Goal: Transaction & Acquisition: Purchase product/service

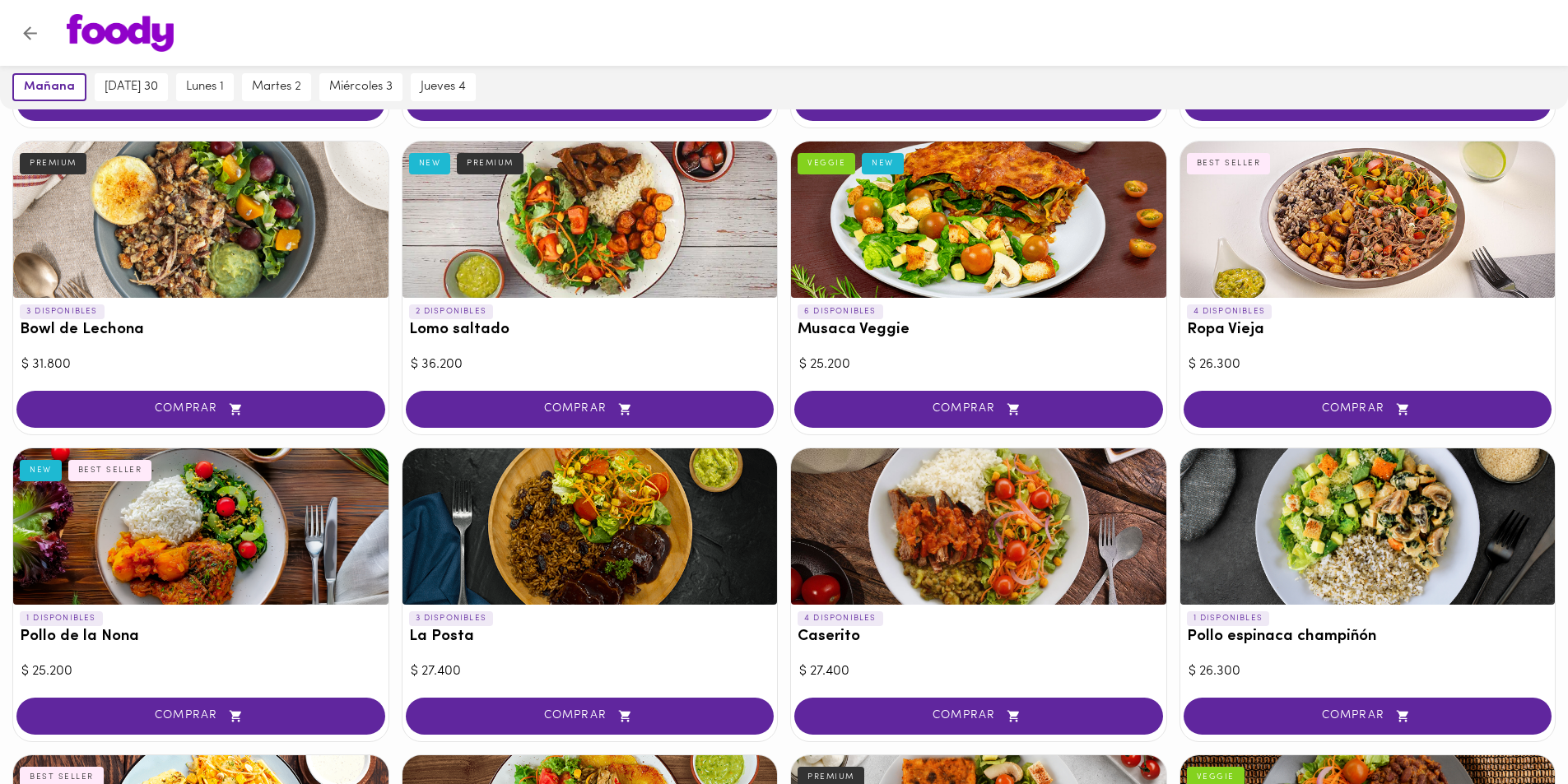
scroll to position [822, 0]
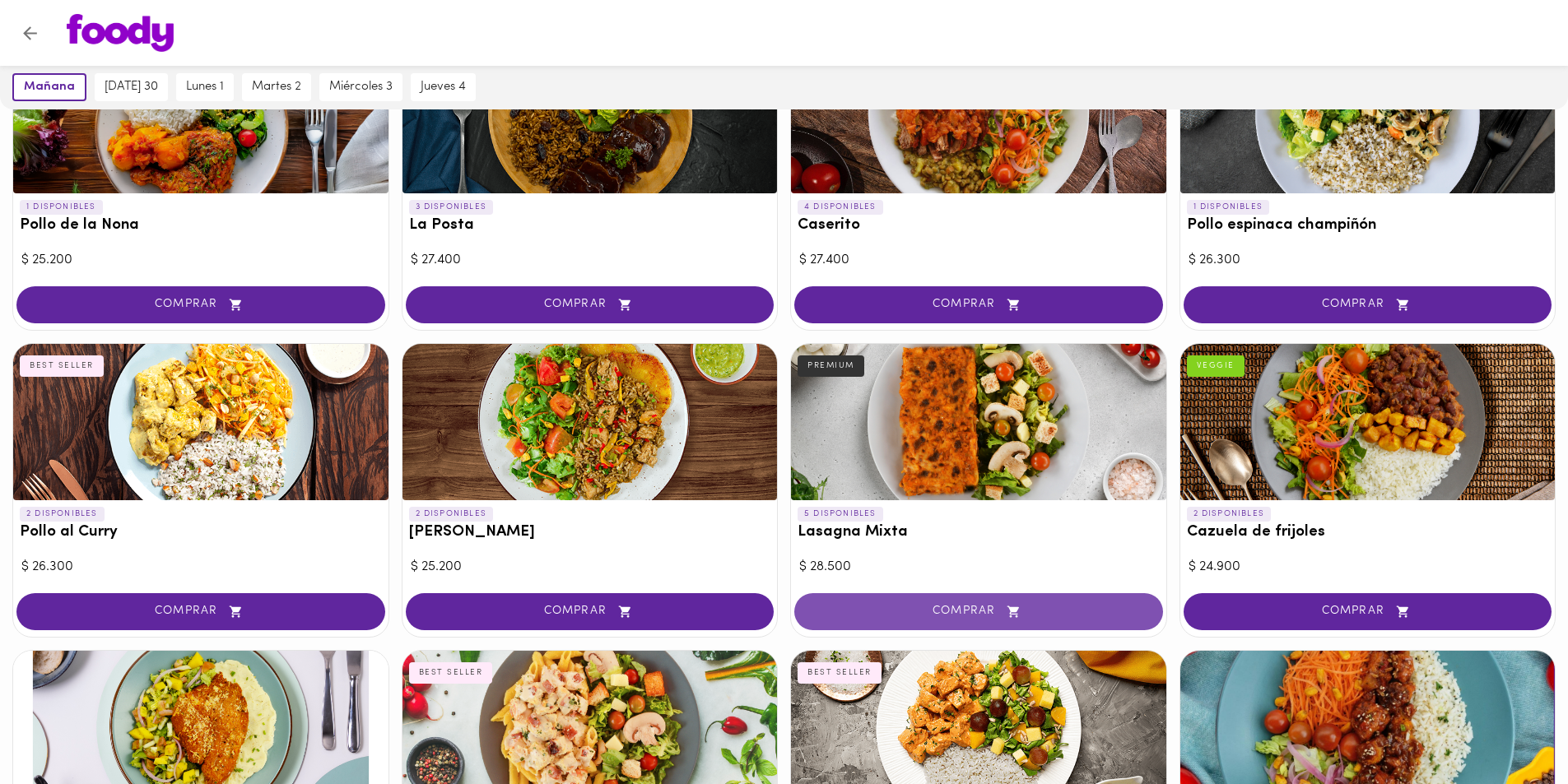
click at [912, 606] on span "COMPRAR" at bounding box center [978, 611] width 328 height 14
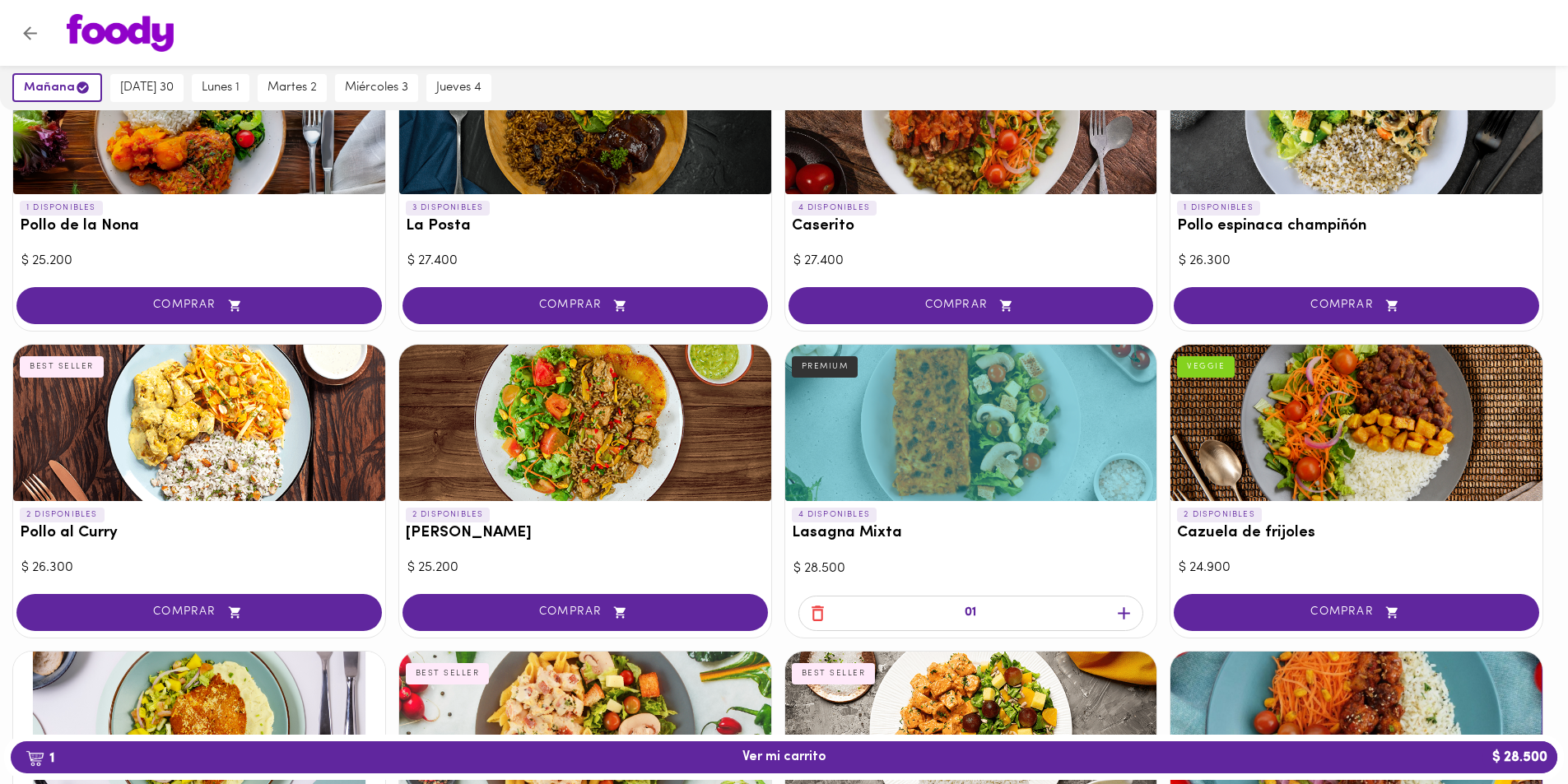
scroll to position [823, 0]
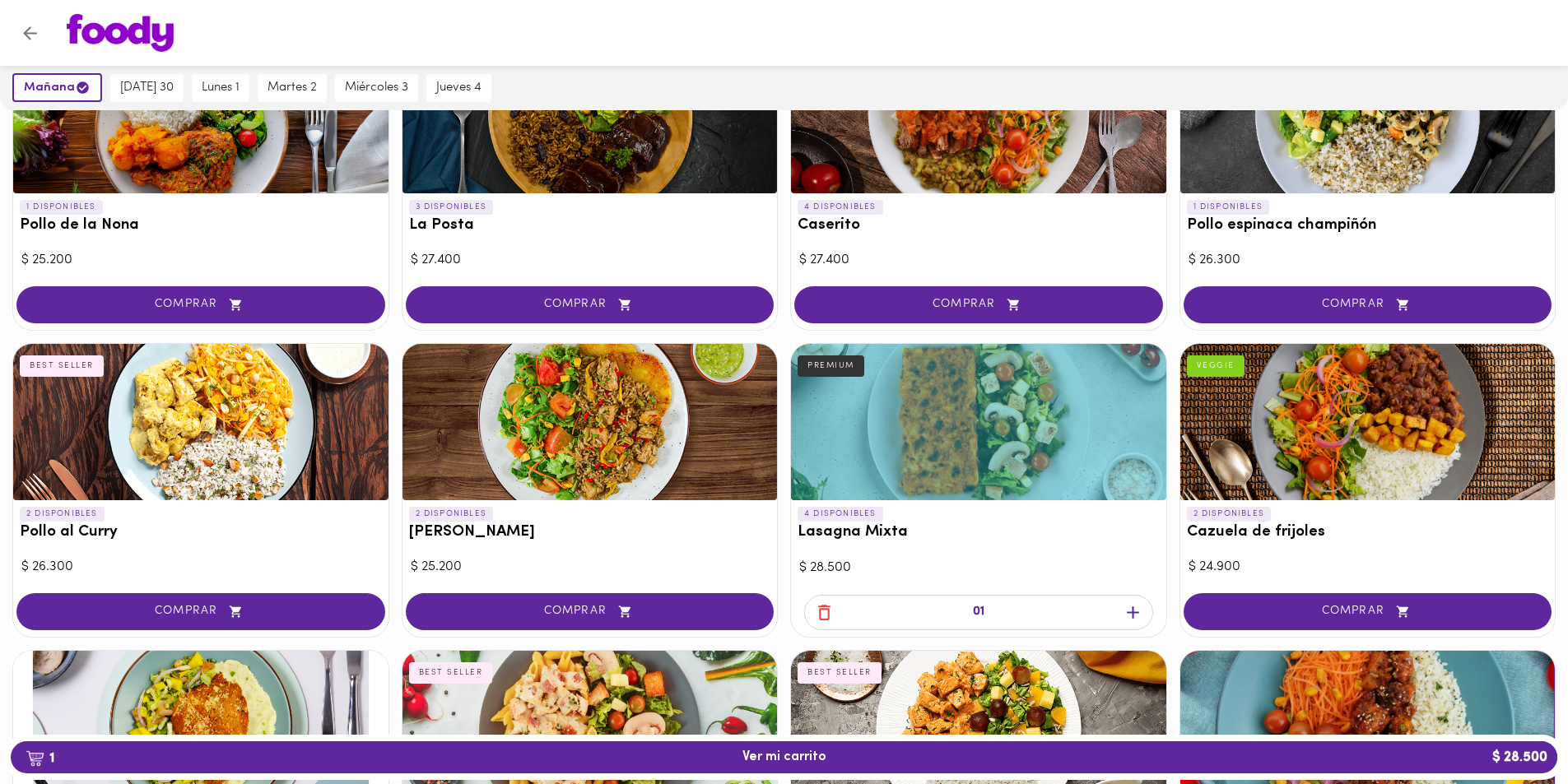
click at [820, 616] on icon "button" at bounding box center [824, 612] width 21 height 21
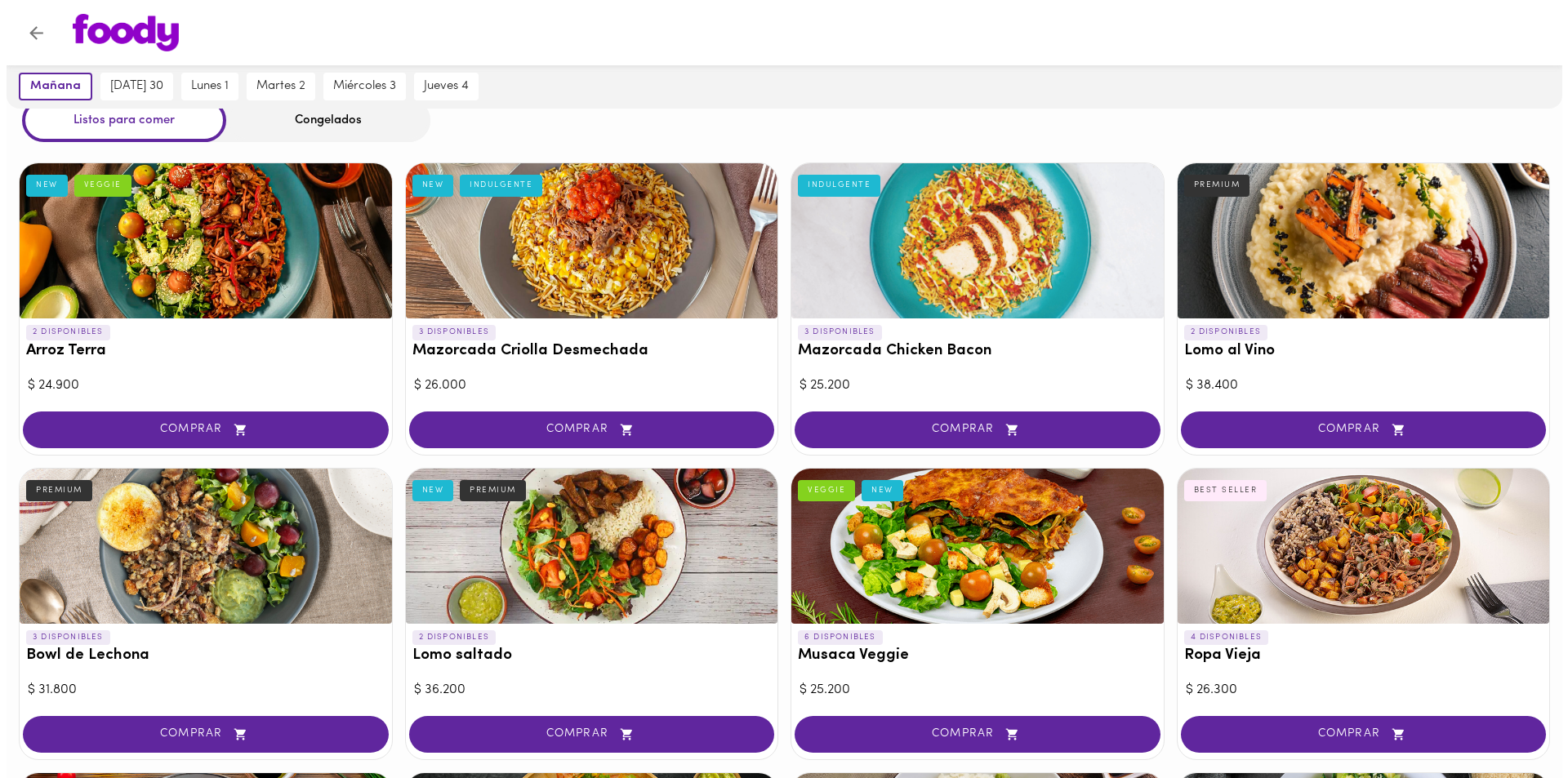
scroll to position [0, 0]
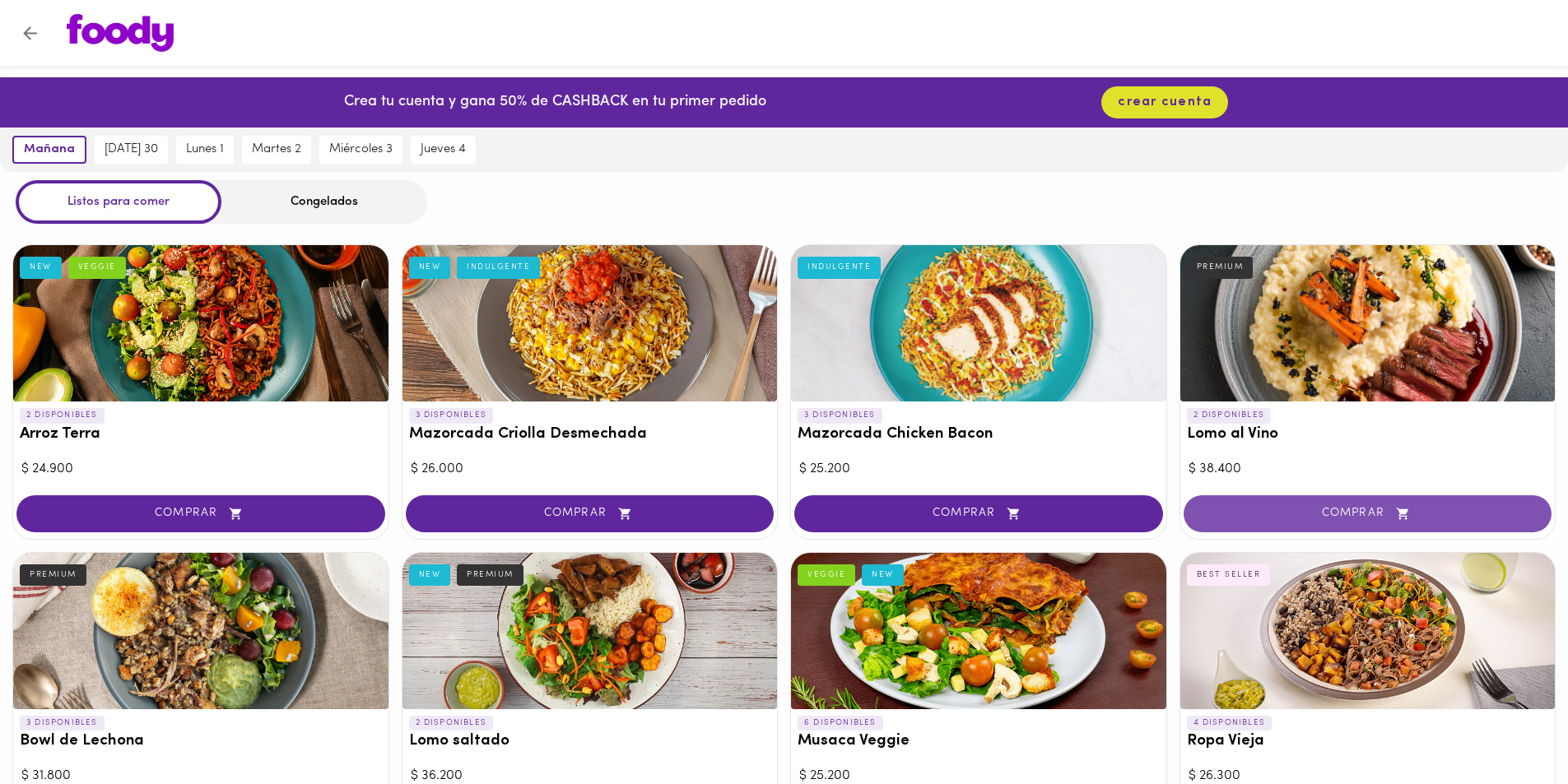
click at [1333, 521] on button "COMPRAR" at bounding box center [1368, 514] width 369 height 37
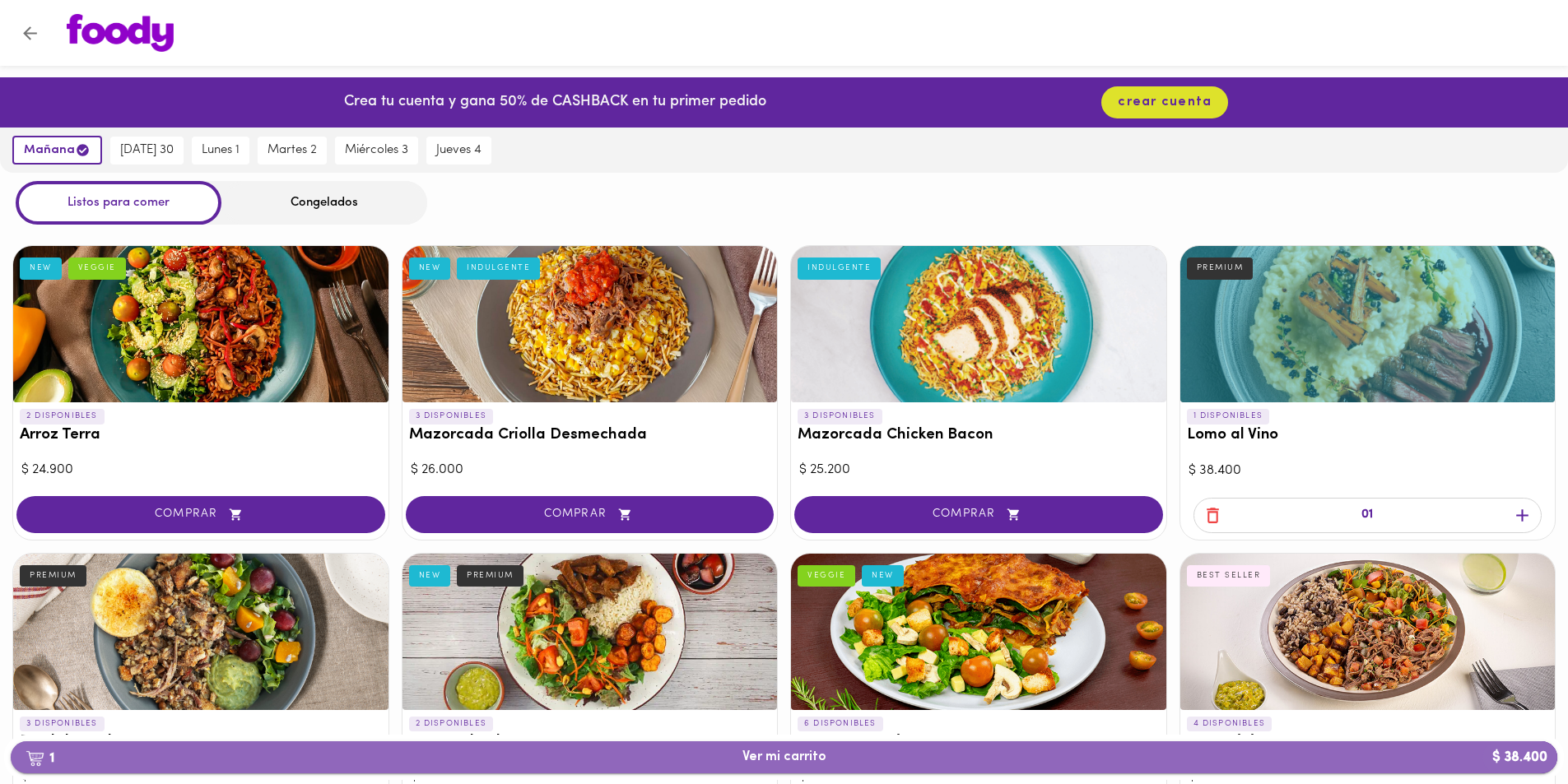
click at [1299, 751] on span "1 Ver mi carrito $ 38.400" at bounding box center [784, 757] width 1520 height 16
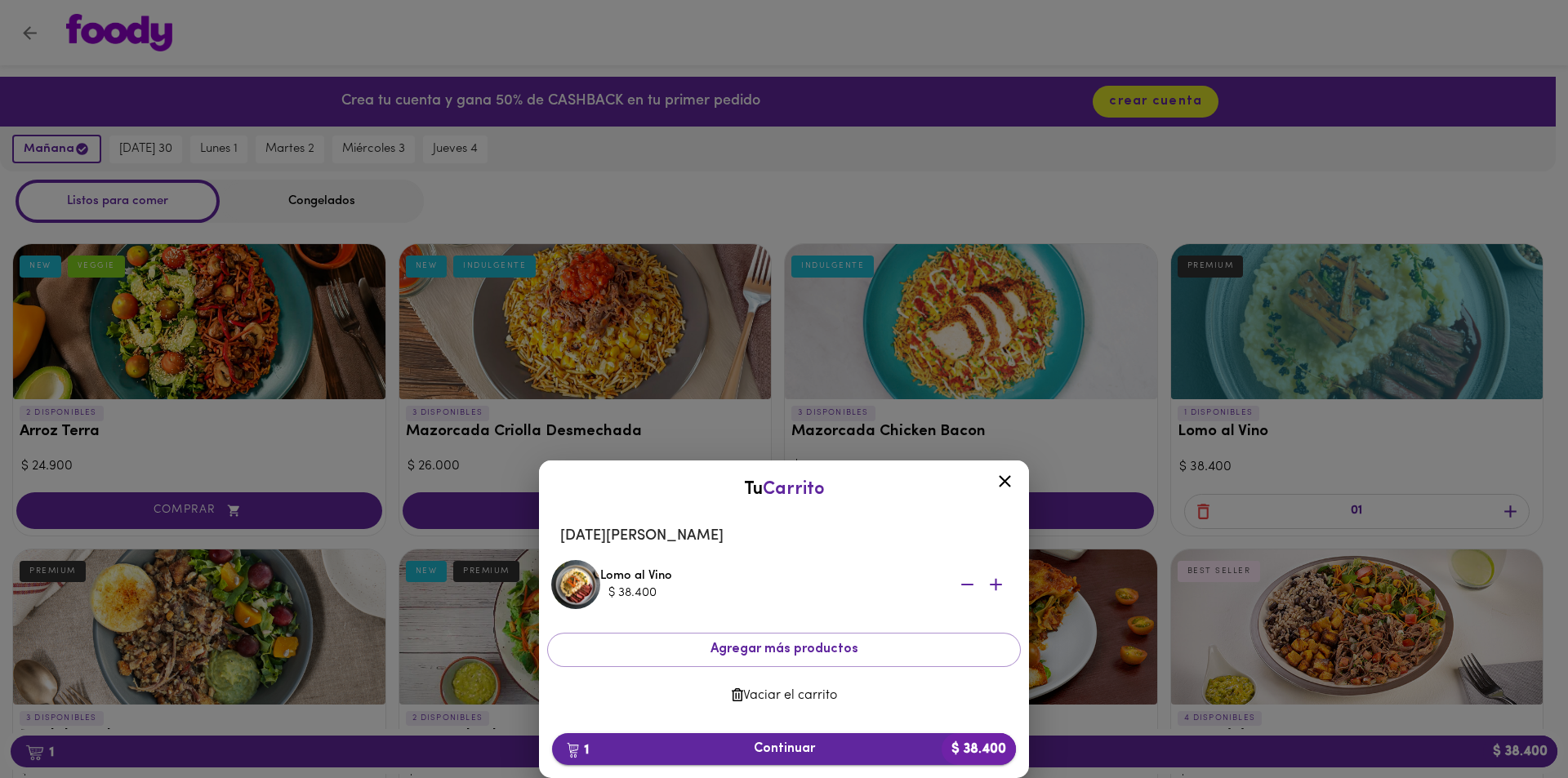
click at [847, 747] on span "1 Continuar $ 38.400" at bounding box center [784, 748] width 437 height 16
